Goal: Information Seeking & Learning: Learn about a topic

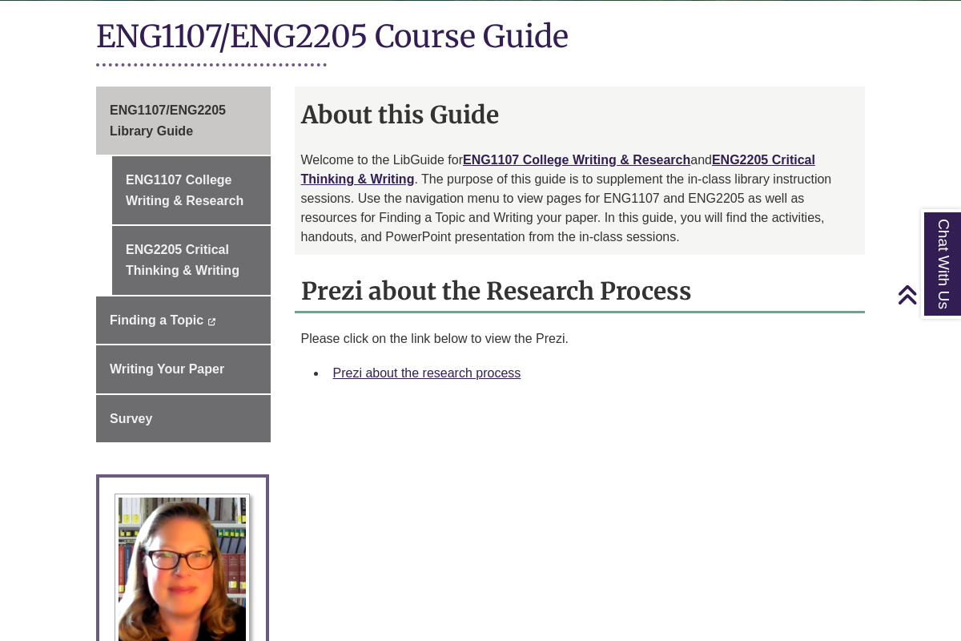
scroll to position [381, 0]
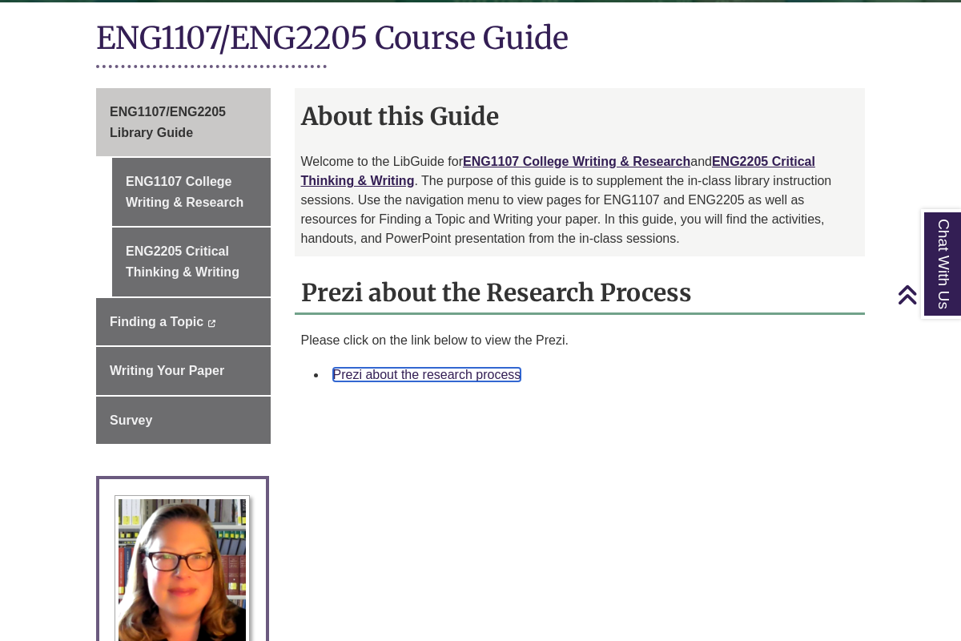
click at [412, 368] on link "Prezi about the research process" at bounding box center [427, 375] width 188 height 14
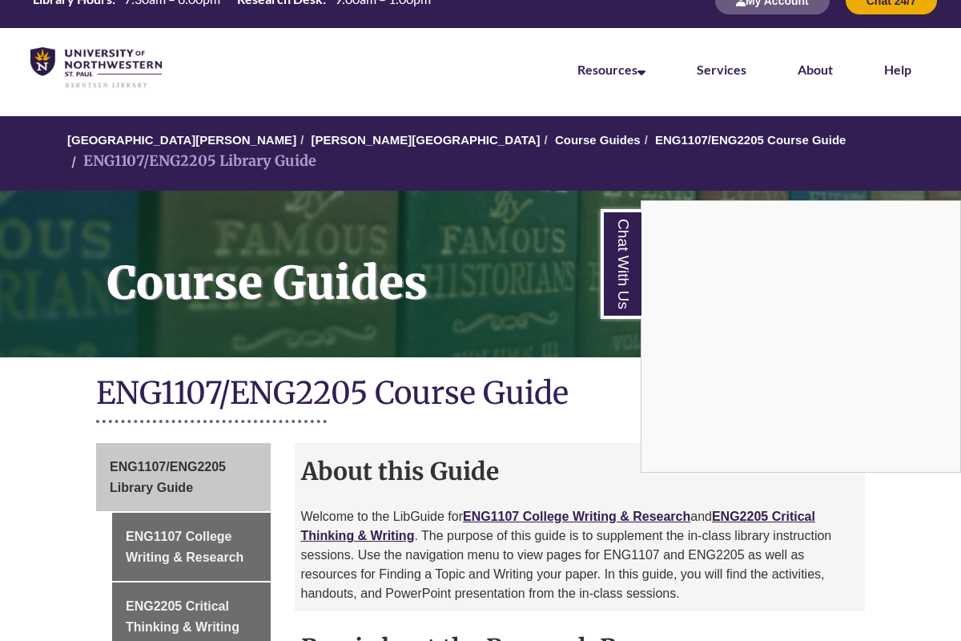
scroll to position [0, 0]
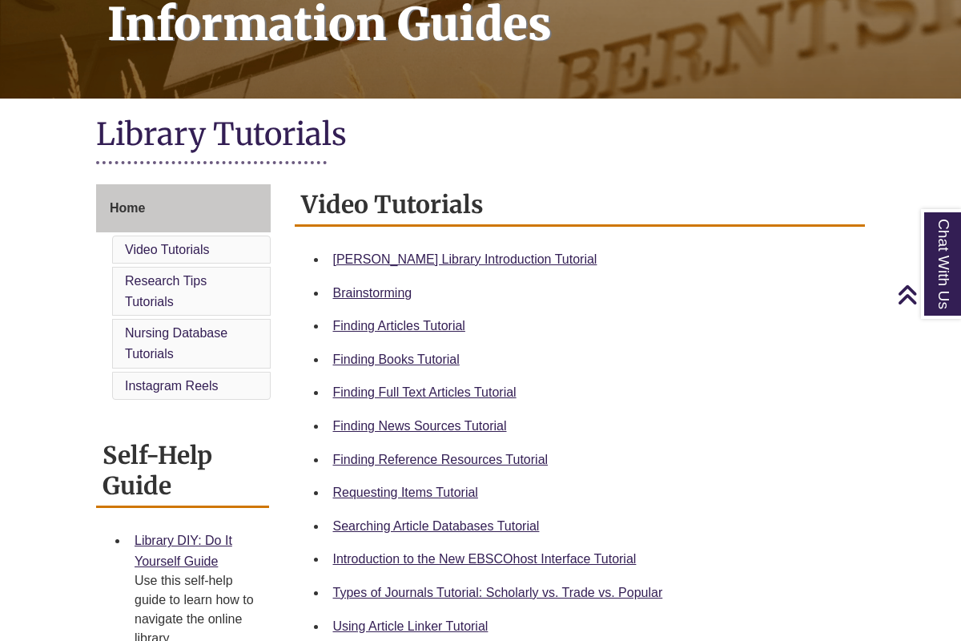
scroll to position [270, 0]
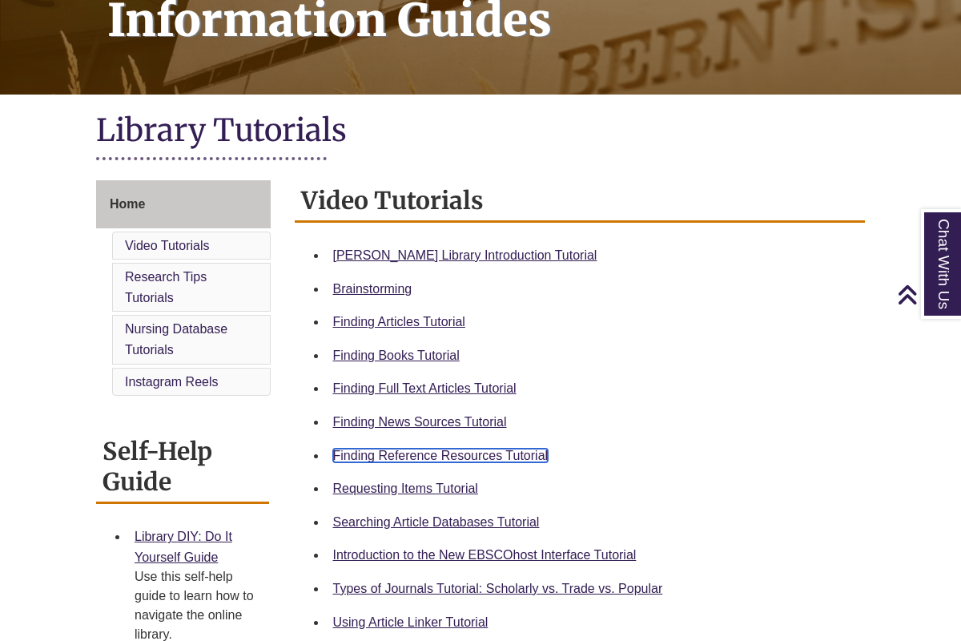
click at [414, 461] on link "Finding Reference Resources Tutorial" at bounding box center [440, 456] width 215 height 14
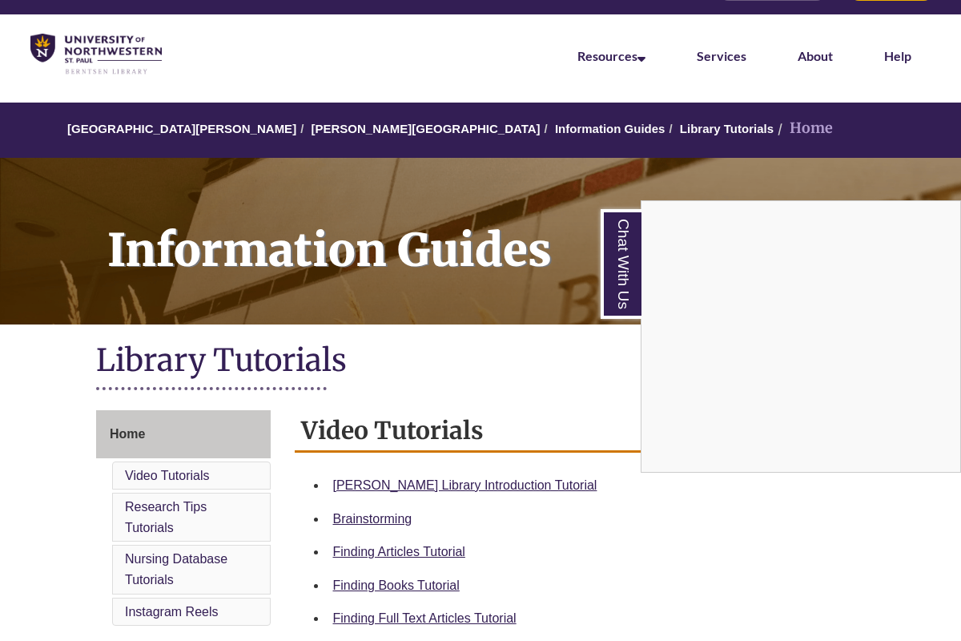
scroll to position [0, 0]
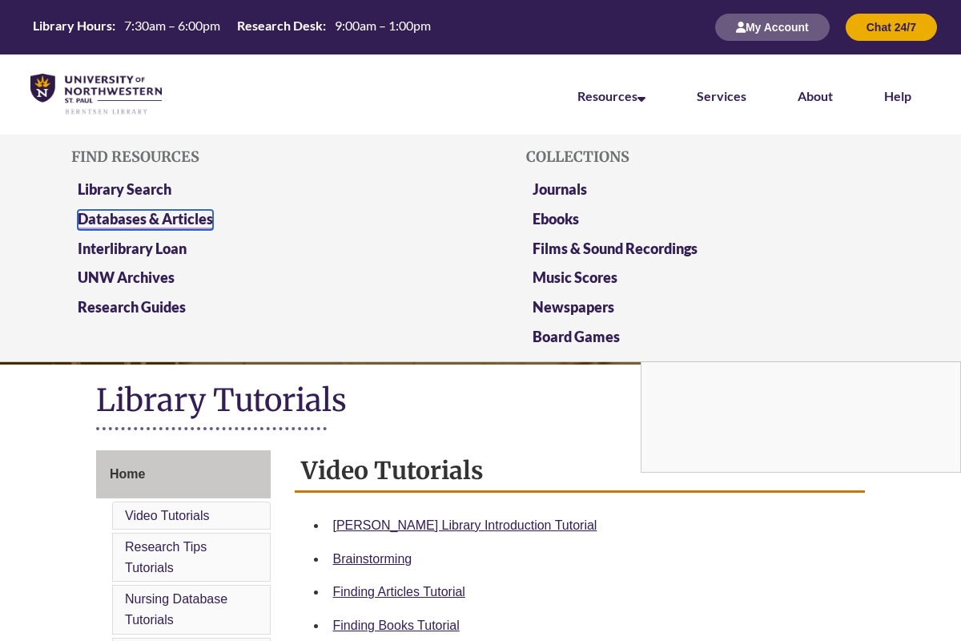
click at [145, 224] on link "Databases & Articles" at bounding box center [145, 220] width 135 height 20
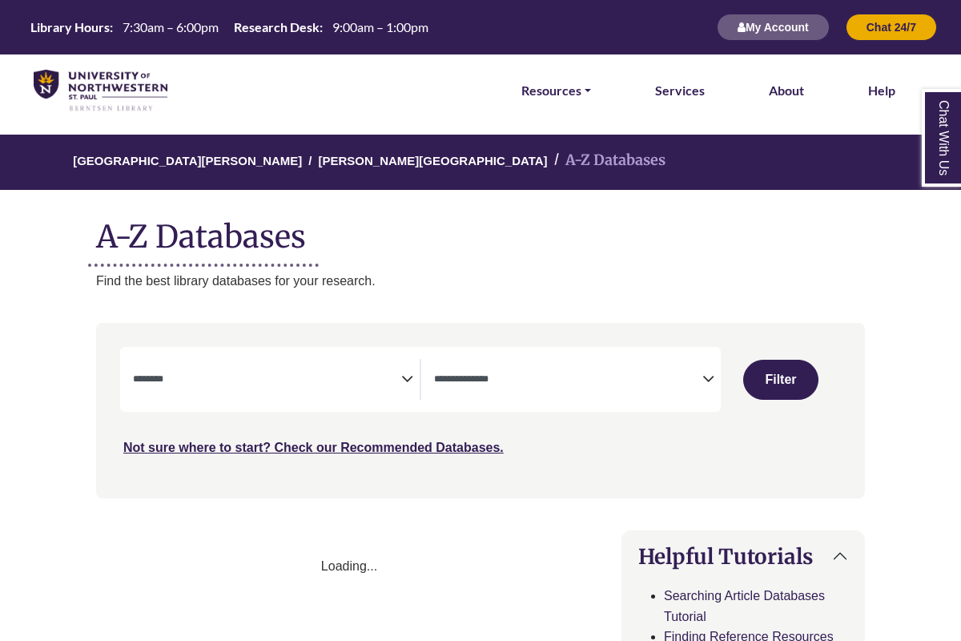
select select "Database Subject Filter"
select select "Database Types Filter"
select select "Database Subject Filter"
select select "Database Types Filter"
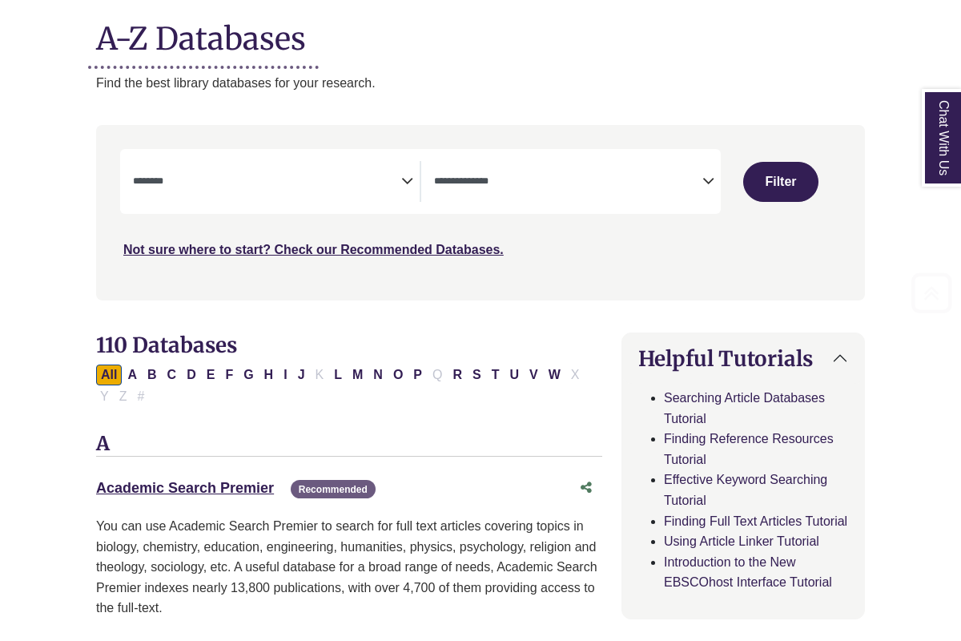
scroll to position [209, 0]
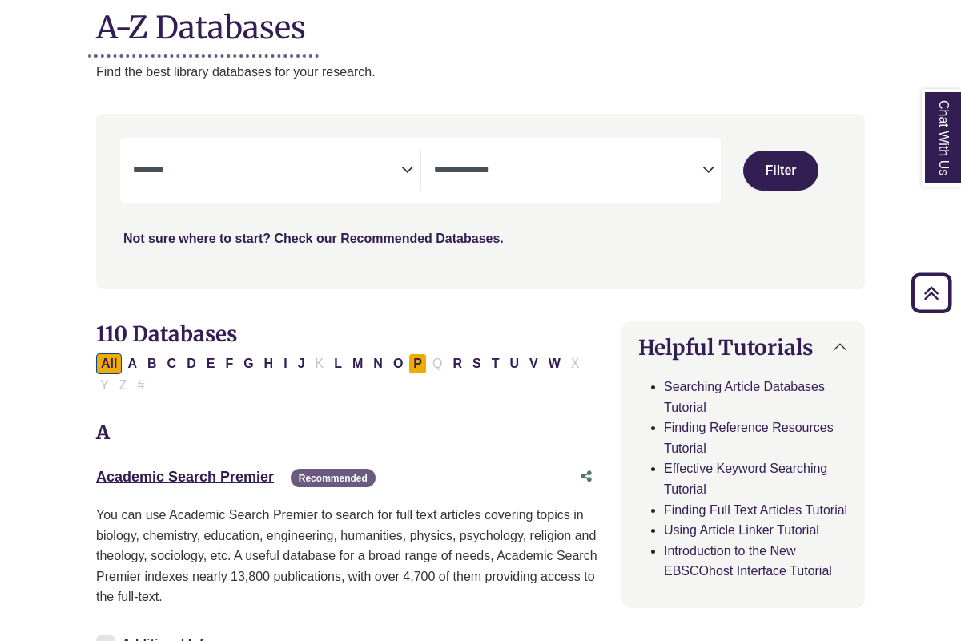
click at [421, 367] on button "P" at bounding box center [418, 363] width 18 height 21
select select "Database Subject Filter"
select select "Database Types Filter"
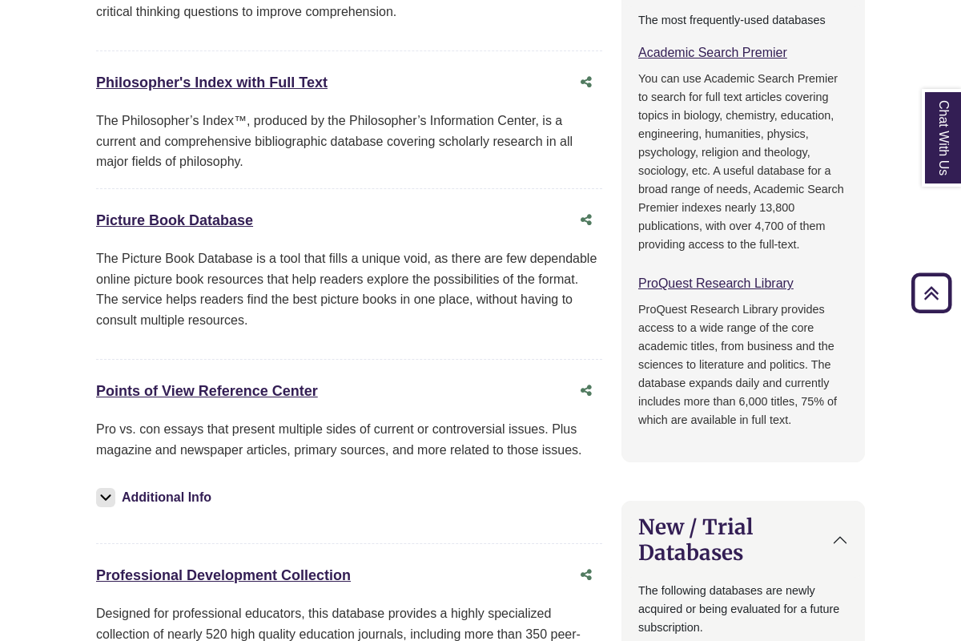
scroll to position [942, 0]
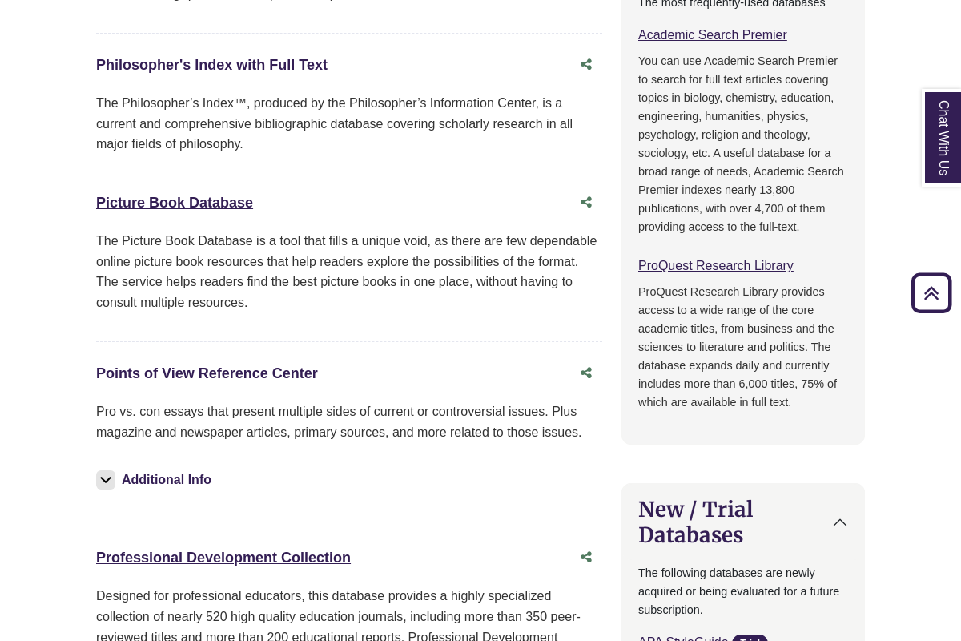
click at [284, 373] on link "Points of View Reference Center This link opens in a new window" at bounding box center [207, 373] width 222 height 16
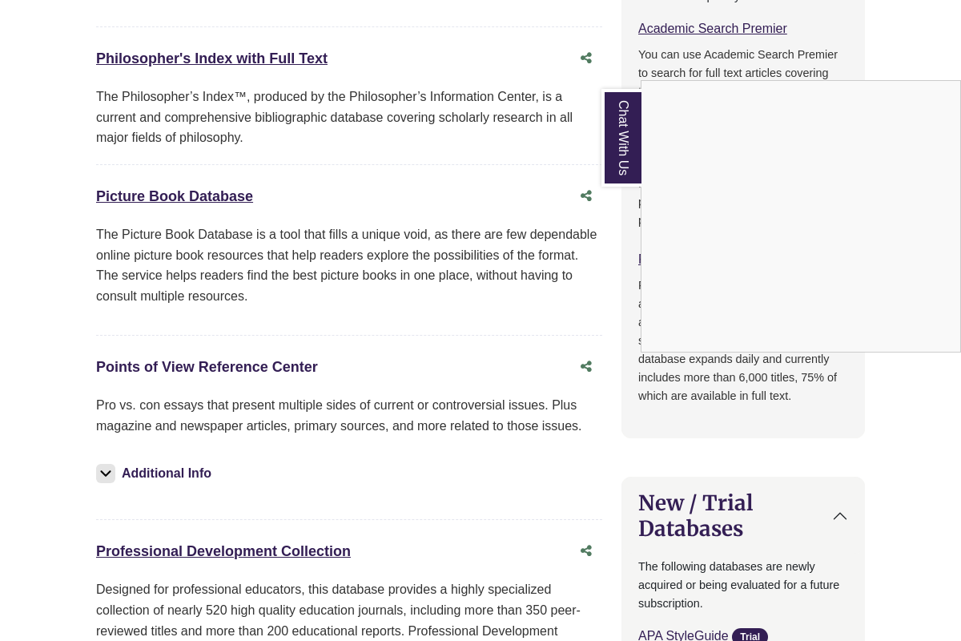
scroll to position [1015, 0]
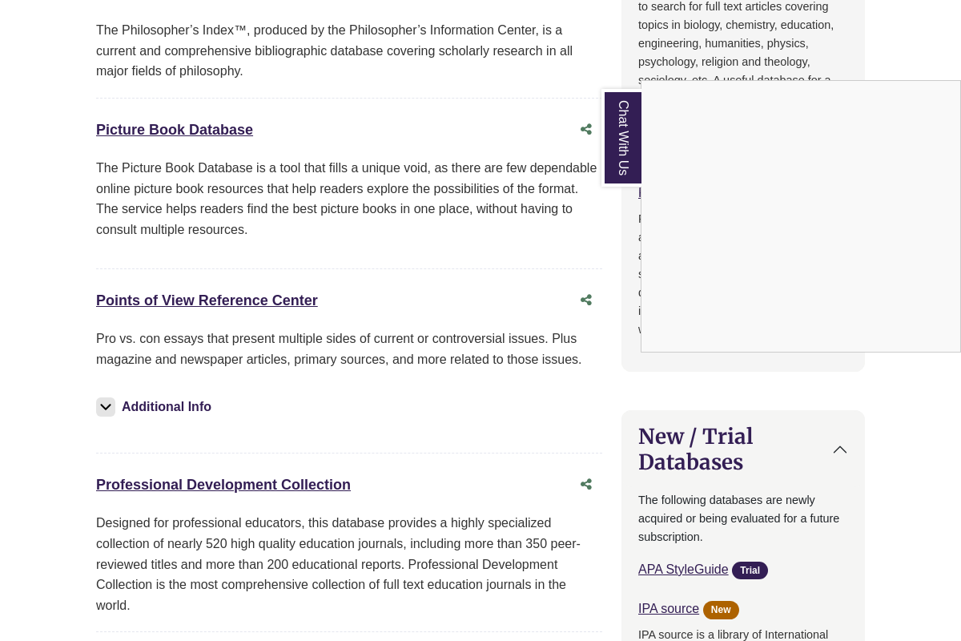
click at [119, 407] on div "Chat With Us" at bounding box center [480, 320] width 961 height 641
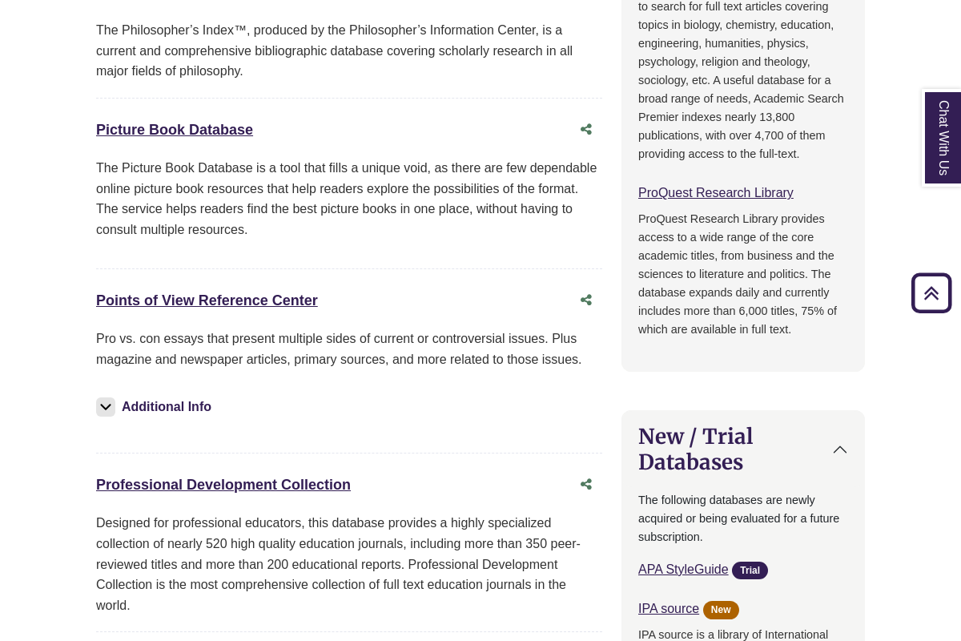
click at [113, 406] on img at bounding box center [105, 406] width 19 height 19
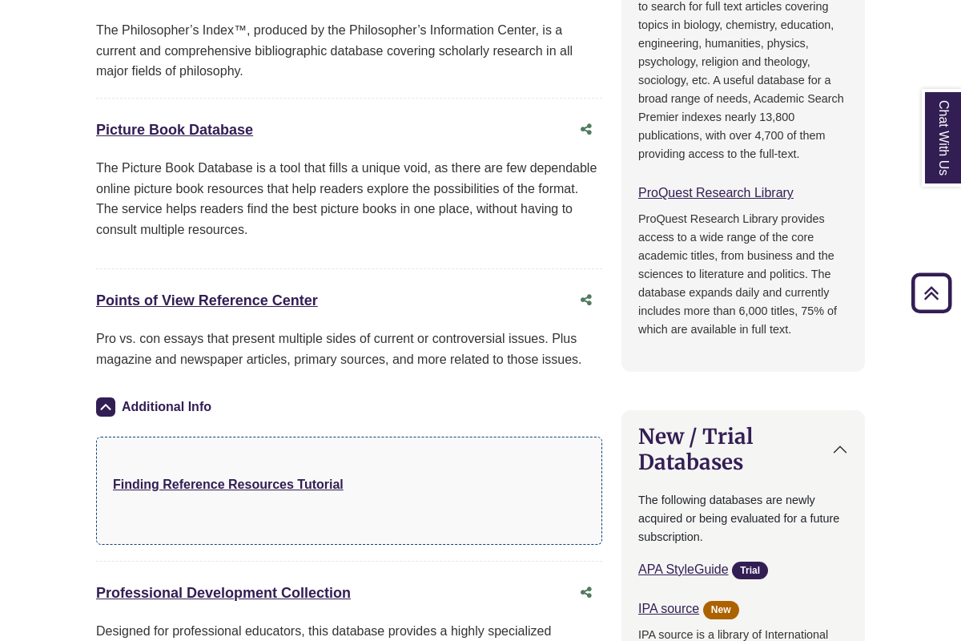
click at [113, 409] on img at bounding box center [105, 406] width 19 height 19
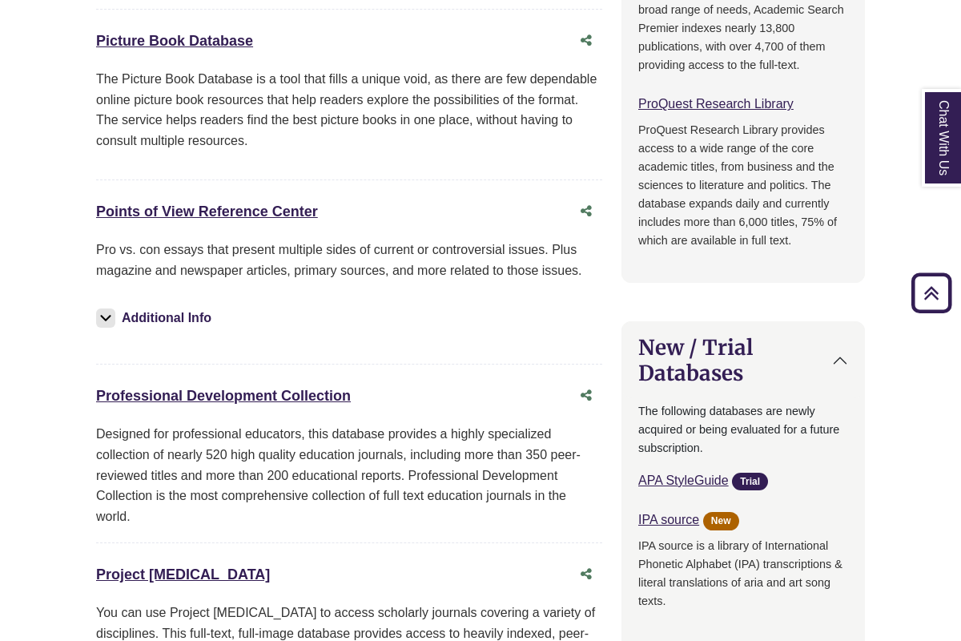
scroll to position [1109, 0]
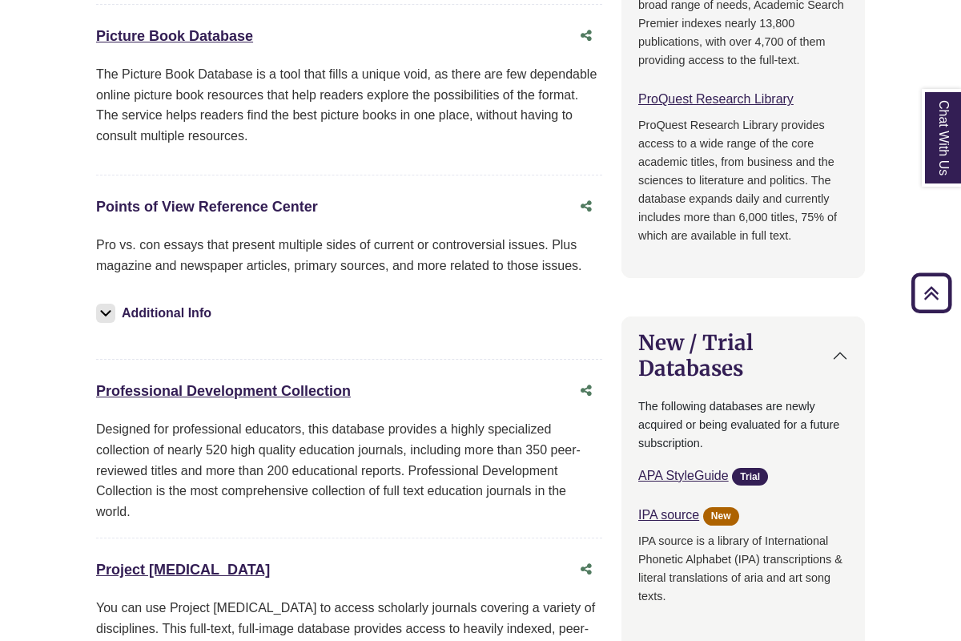
click at [175, 213] on link "Points of View Reference Center This link opens in a new window" at bounding box center [207, 207] width 222 height 16
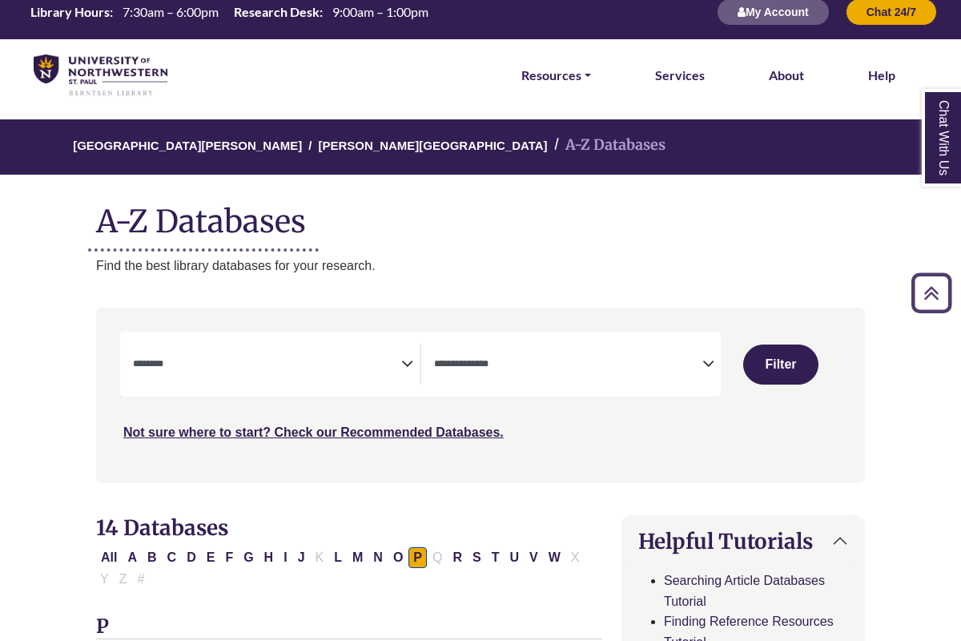
scroll to position [0, 0]
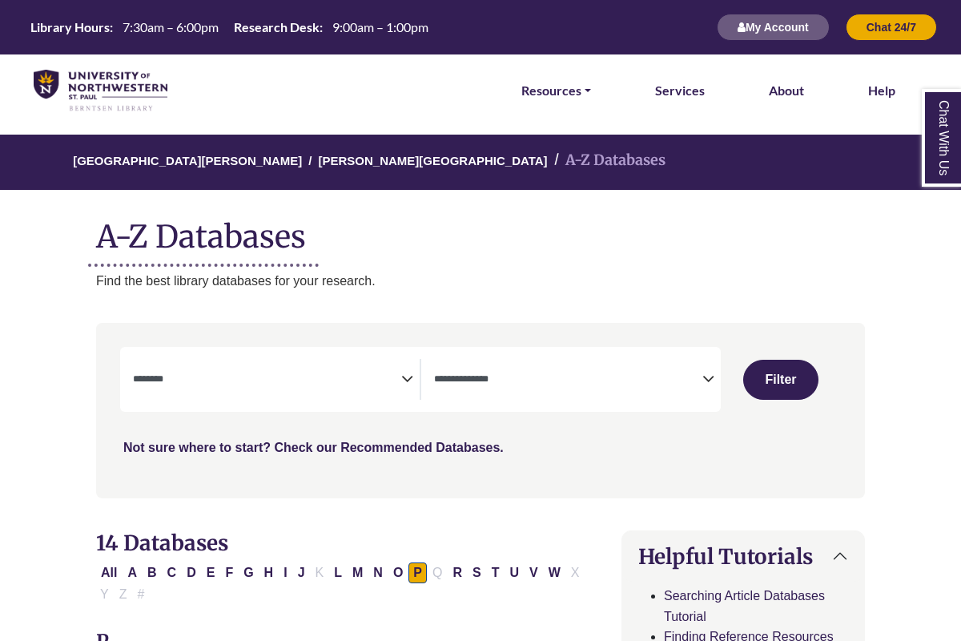
click at [364, 445] on link "Not sure where to start? Check our Recommended Databases." at bounding box center [313, 448] width 380 height 14
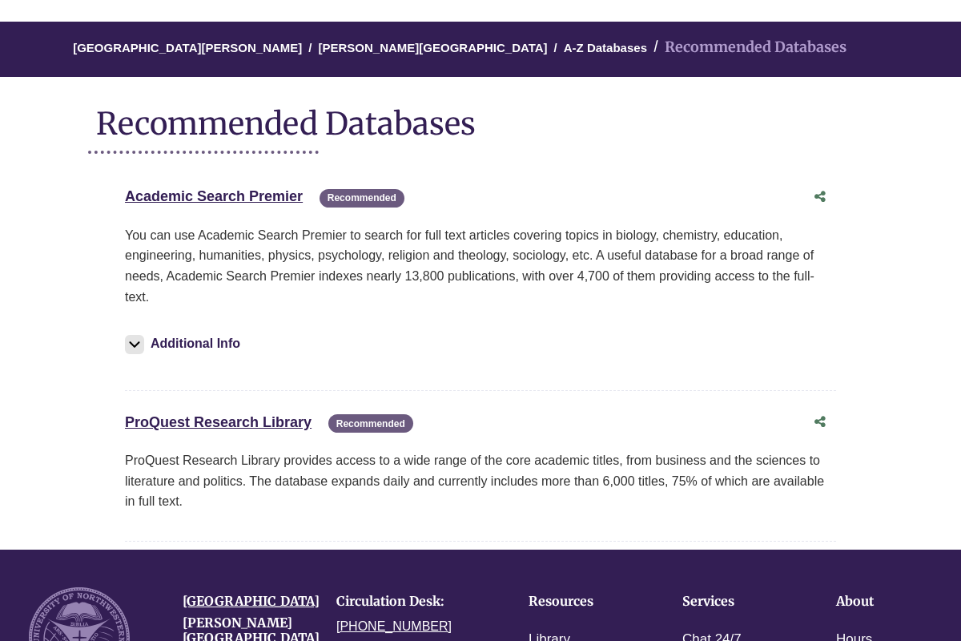
scroll to position [204, 0]
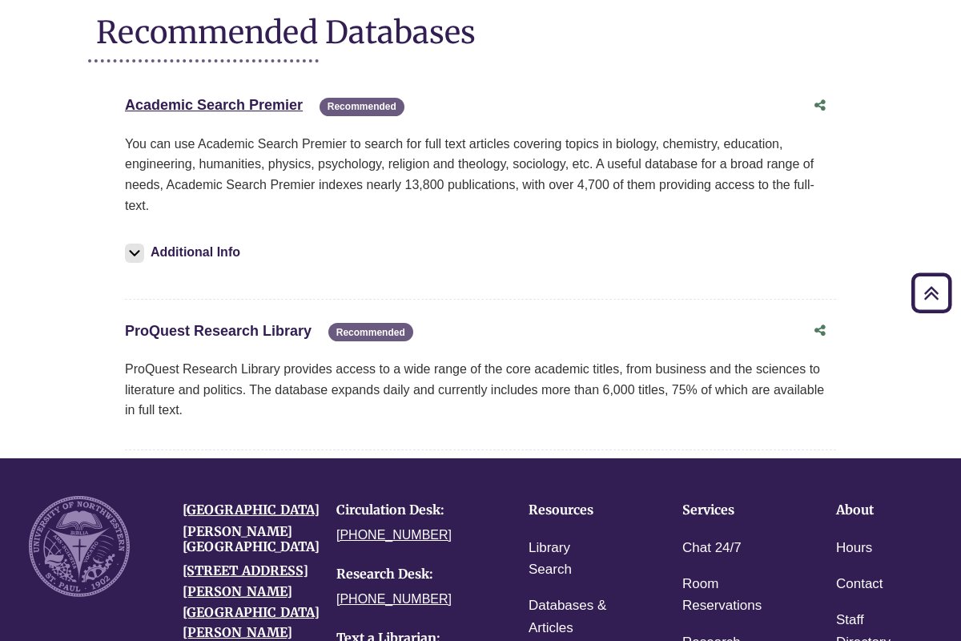
click at [228, 328] on link "ProQuest Research Library This link opens in a new window" at bounding box center [218, 331] width 187 height 16
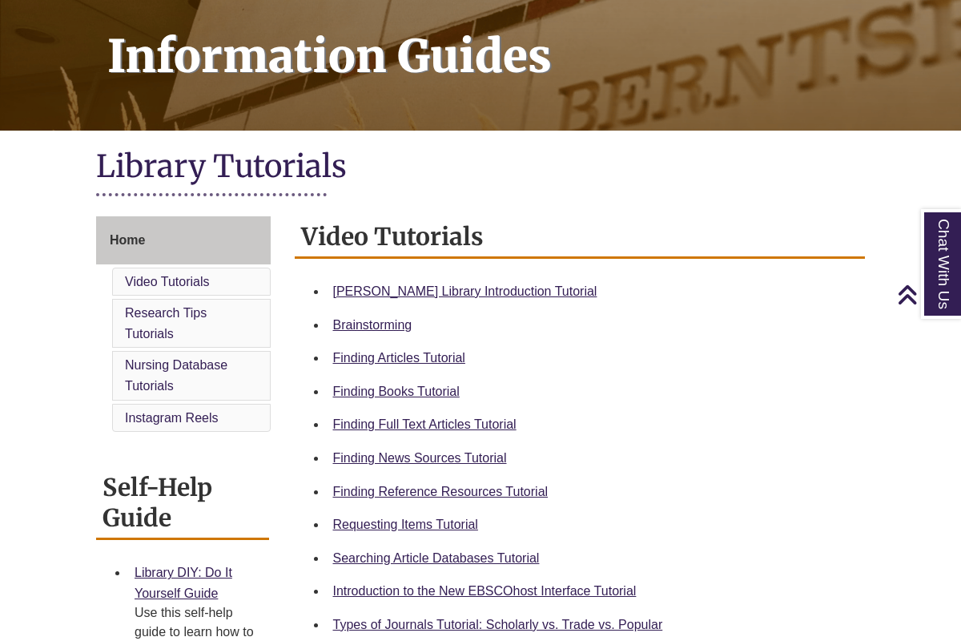
scroll to position [237, 0]
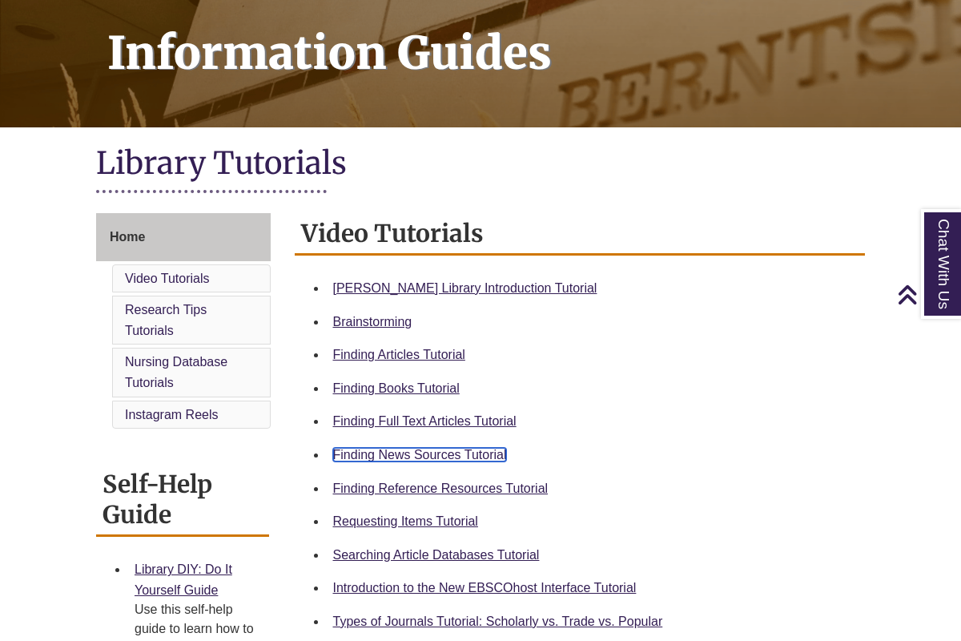
click at [383, 453] on link "Finding News Sources Tutorial" at bounding box center [420, 455] width 174 height 14
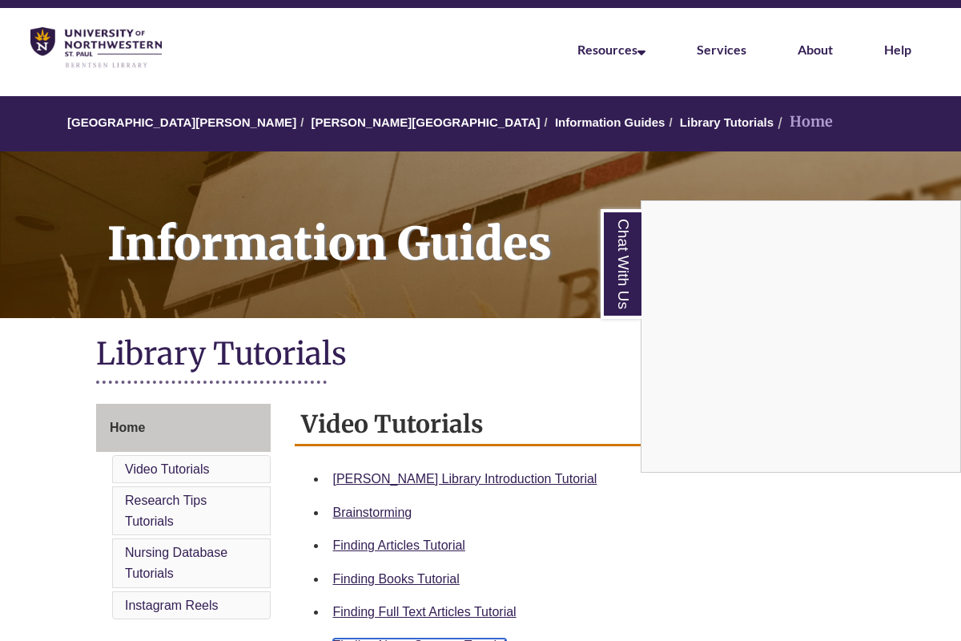
scroll to position [0, 0]
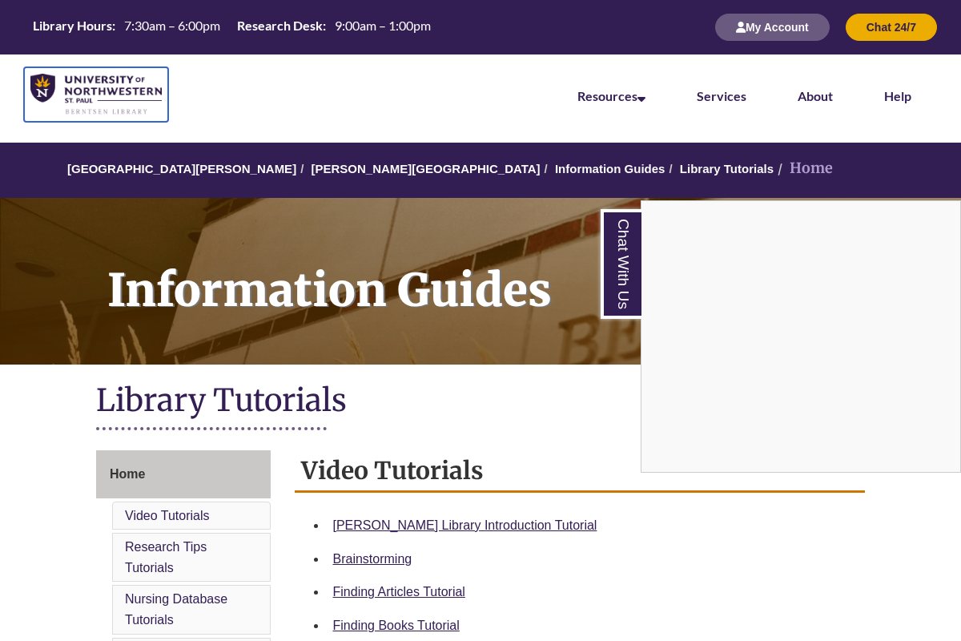
click at [116, 79] on img at bounding box center [95, 95] width 131 height 42
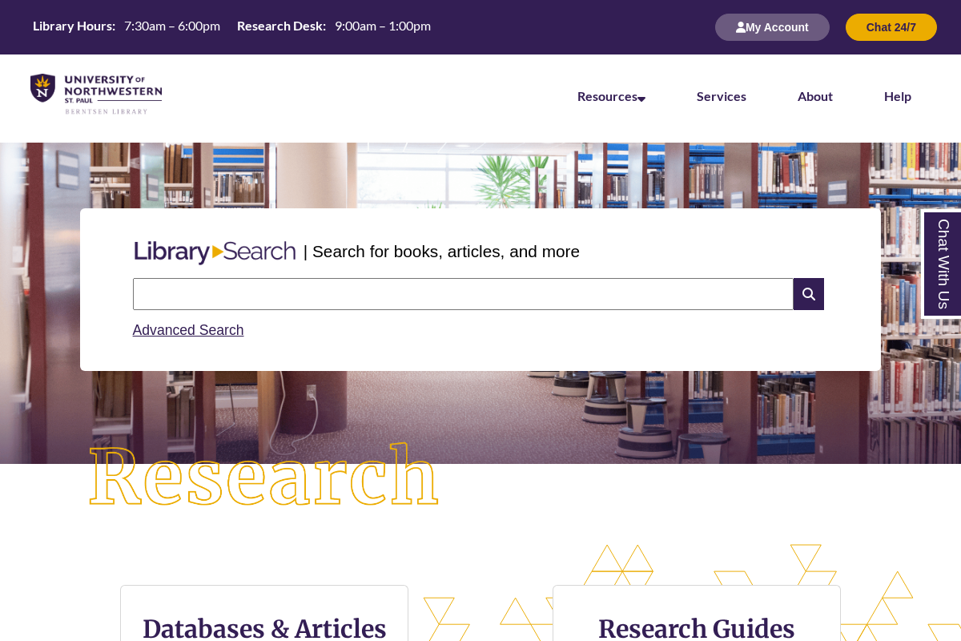
click at [306, 301] on input "text" at bounding box center [463, 294] width 661 height 32
type input "**********"
